Goal: Navigation & Orientation: Find specific page/section

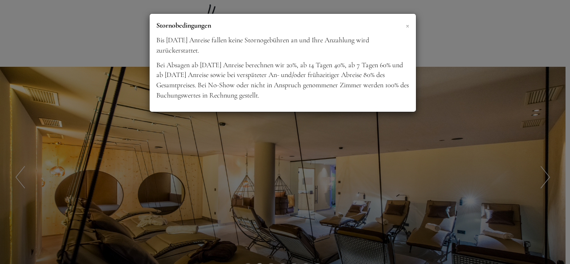
click at [407, 26] on span "×" at bounding box center [408, 25] width 4 height 11
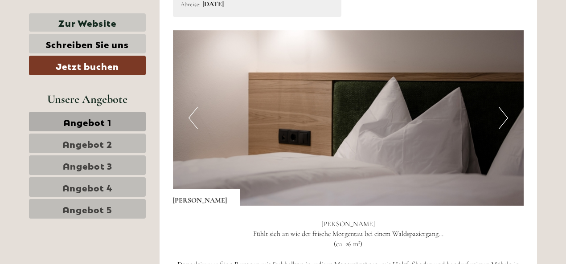
scroll to position [856, 0]
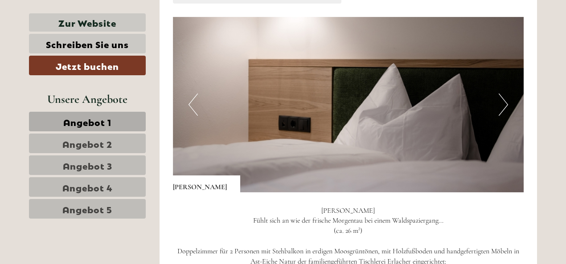
click at [503, 102] on button "Next" at bounding box center [502, 105] width 9 height 22
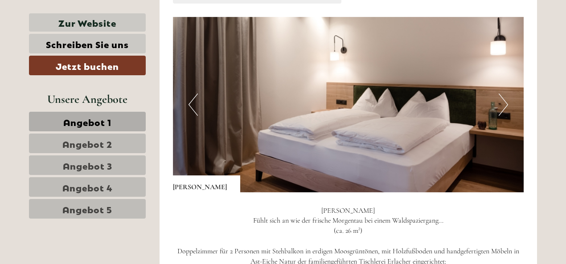
click at [503, 102] on button "Next" at bounding box center [502, 105] width 9 height 22
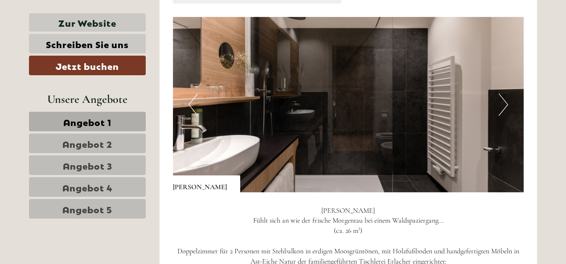
click at [503, 102] on button "Next" at bounding box center [502, 105] width 9 height 22
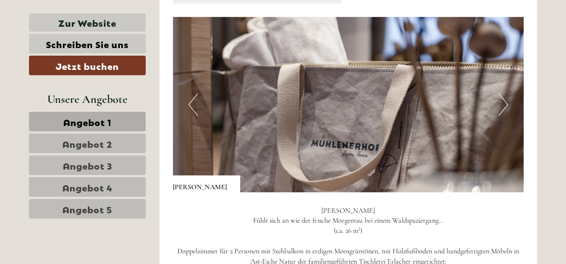
click at [503, 102] on button "Next" at bounding box center [502, 105] width 9 height 22
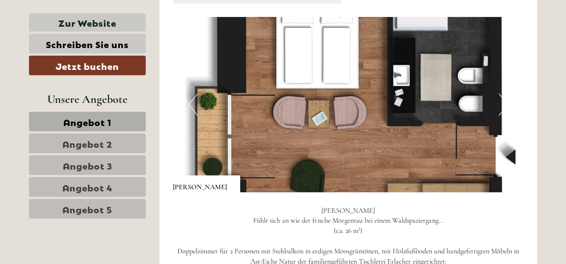
click at [503, 102] on button "Next" at bounding box center [502, 105] width 9 height 22
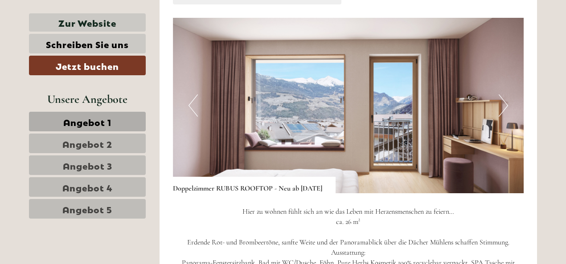
scroll to position [1502, 0]
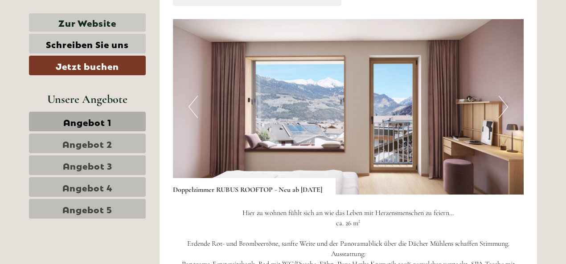
drag, startPoint x: 508, startPoint y: 102, endPoint x: 494, endPoint y: 85, distance: 21.2
click at [494, 85] on img at bounding box center [348, 106] width 351 height 175
click at [502, 108] on button "Next" at bounding box center [502, 107] width 9 height 22
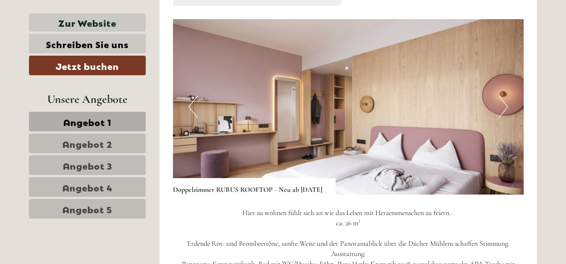
click at [506, 105] on button "Next" at bounding box center [502, 107] width 9 height 22
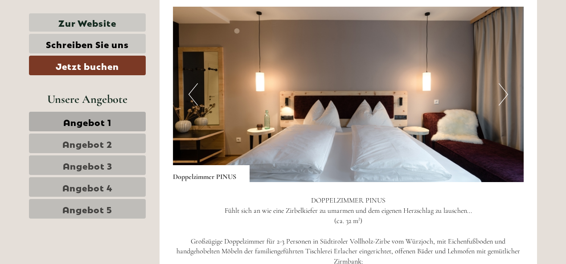
scroll to position [2111, 0]
click at [505, 93] on button "Next" at bounding box center [502, 95] width 9 height 22
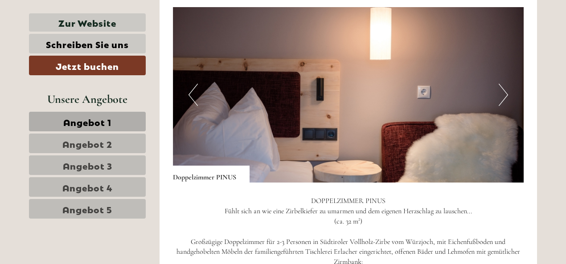
click at [505, 93] on button "Next" at bounding box center [502, 95] width 9 height 22
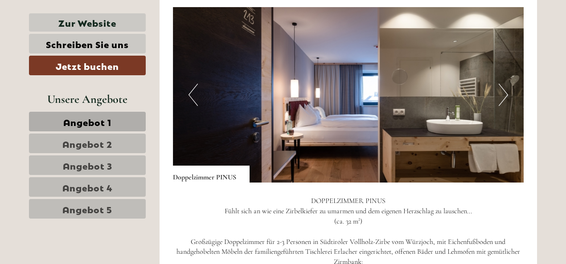
click at [505, 93] on button "Next" at bounding box center [502, 95] width 9 height 22
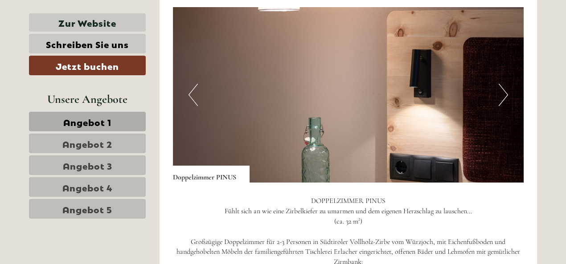
click at [505, 93] on button "Next" at bounding box center [502, 95] width 9 height 22
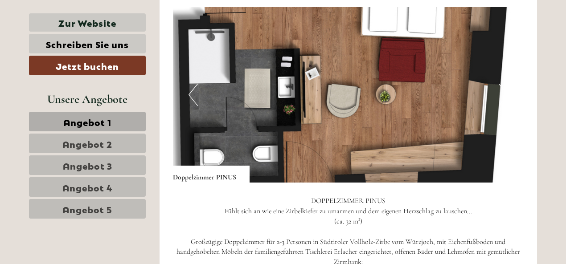
click at [505, 93] on button "Next" at bounding box center [502, 95] width 9 height 22
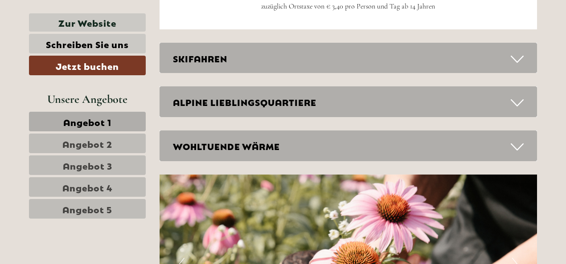
scroll to position [2695, 0]
click at [516, 98] on icon at bounding box center [516, 102] width 13 height 15
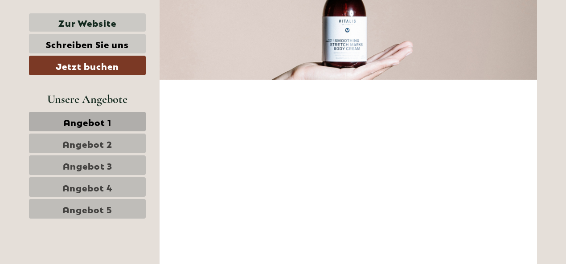
scroll to position [3522, 0]
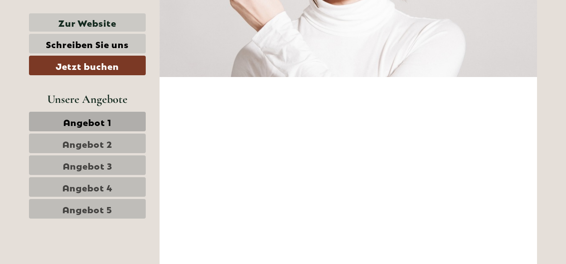
click at [94, 208] on span "Angebot 5" at bounding box center [87, 209] width 50 height 12
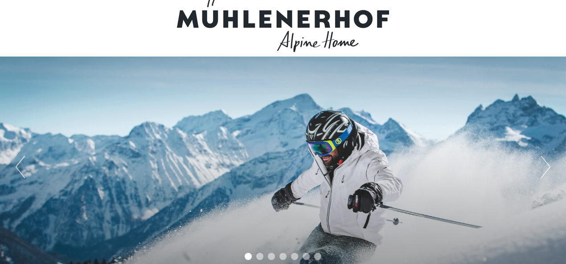
scroll to position [0, 0]
